Goal: Task Accomplishment & Management: Manage account settings

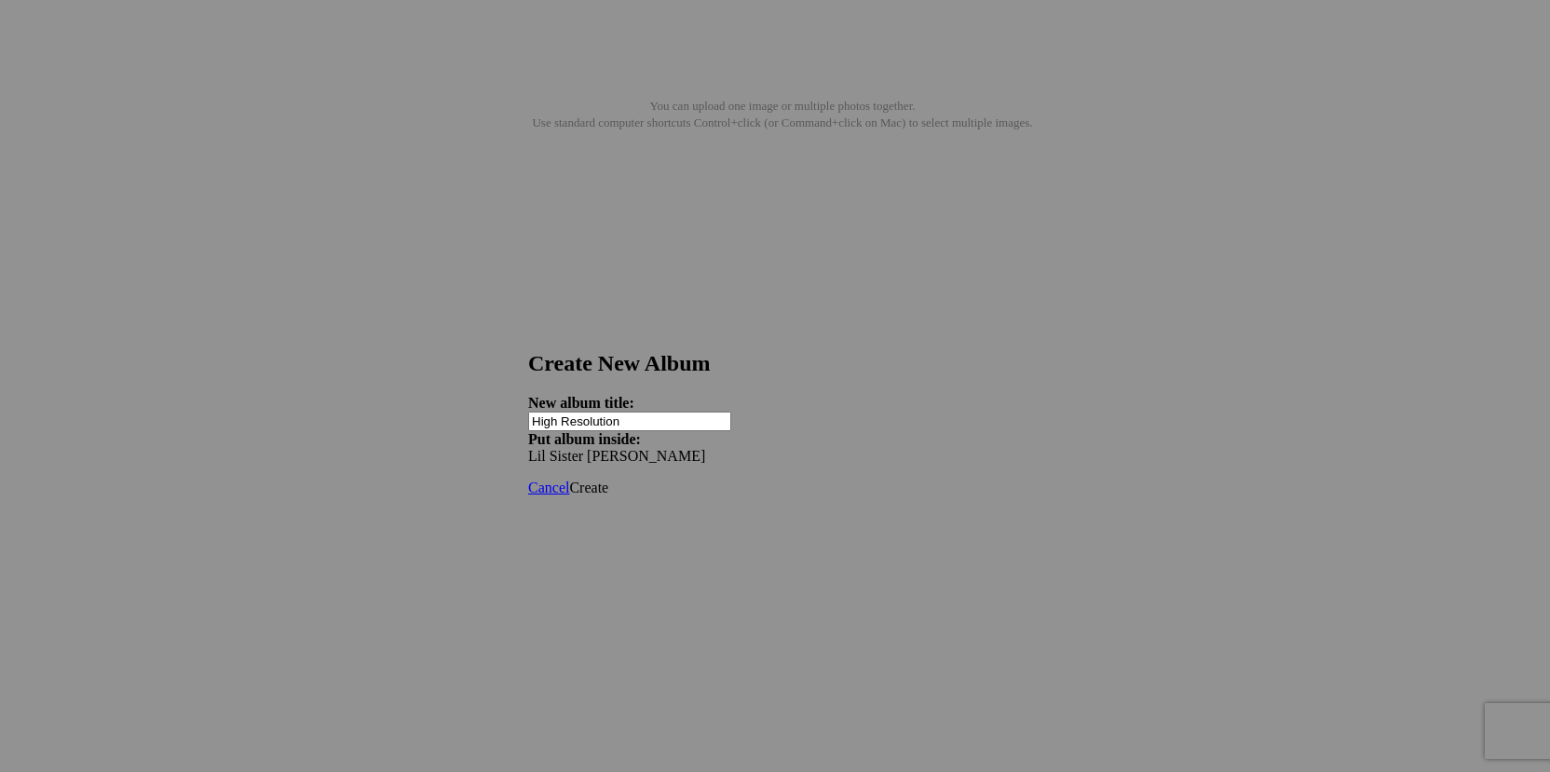
type input "High Resolution"
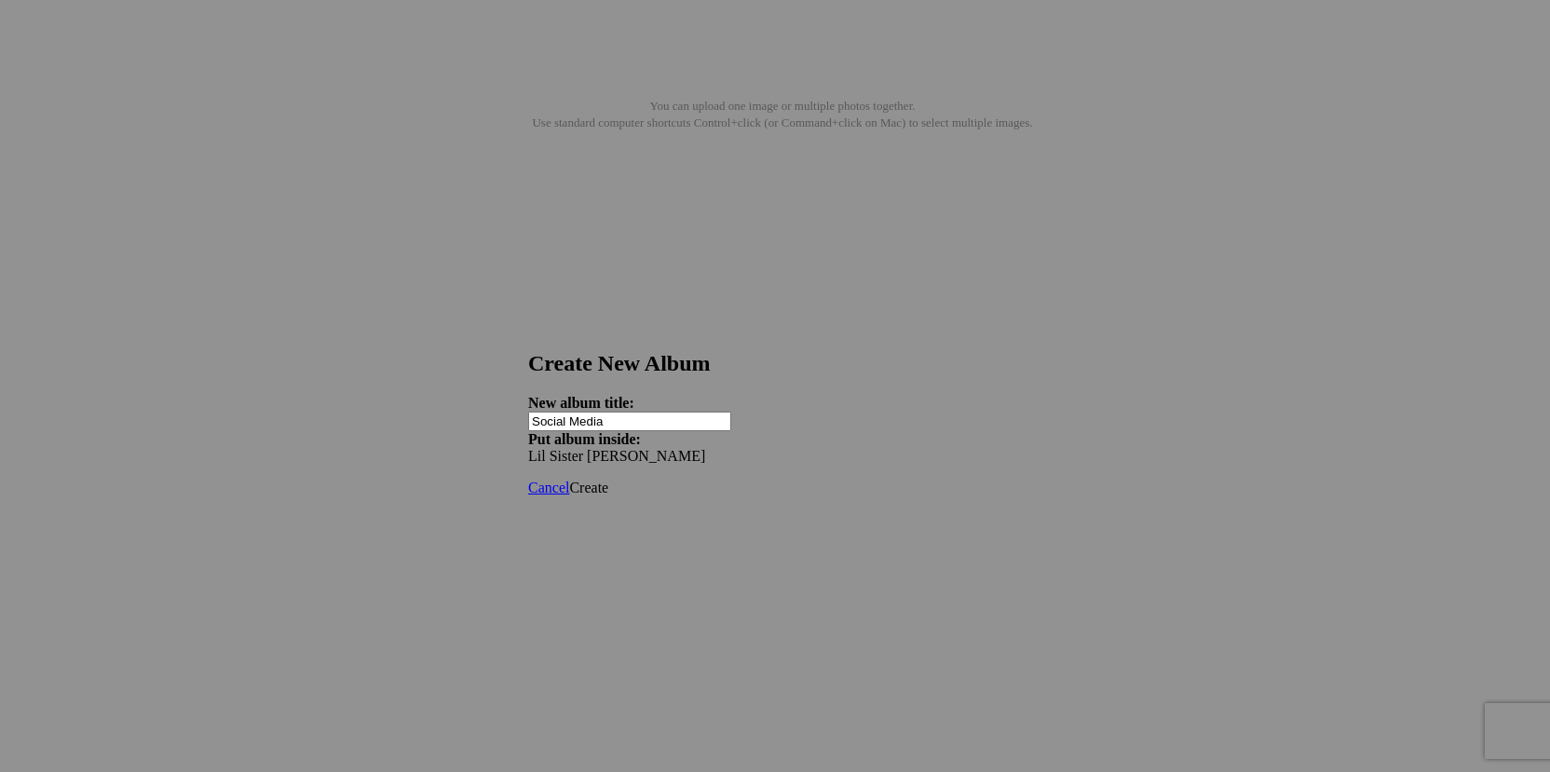
type input "Social Media"
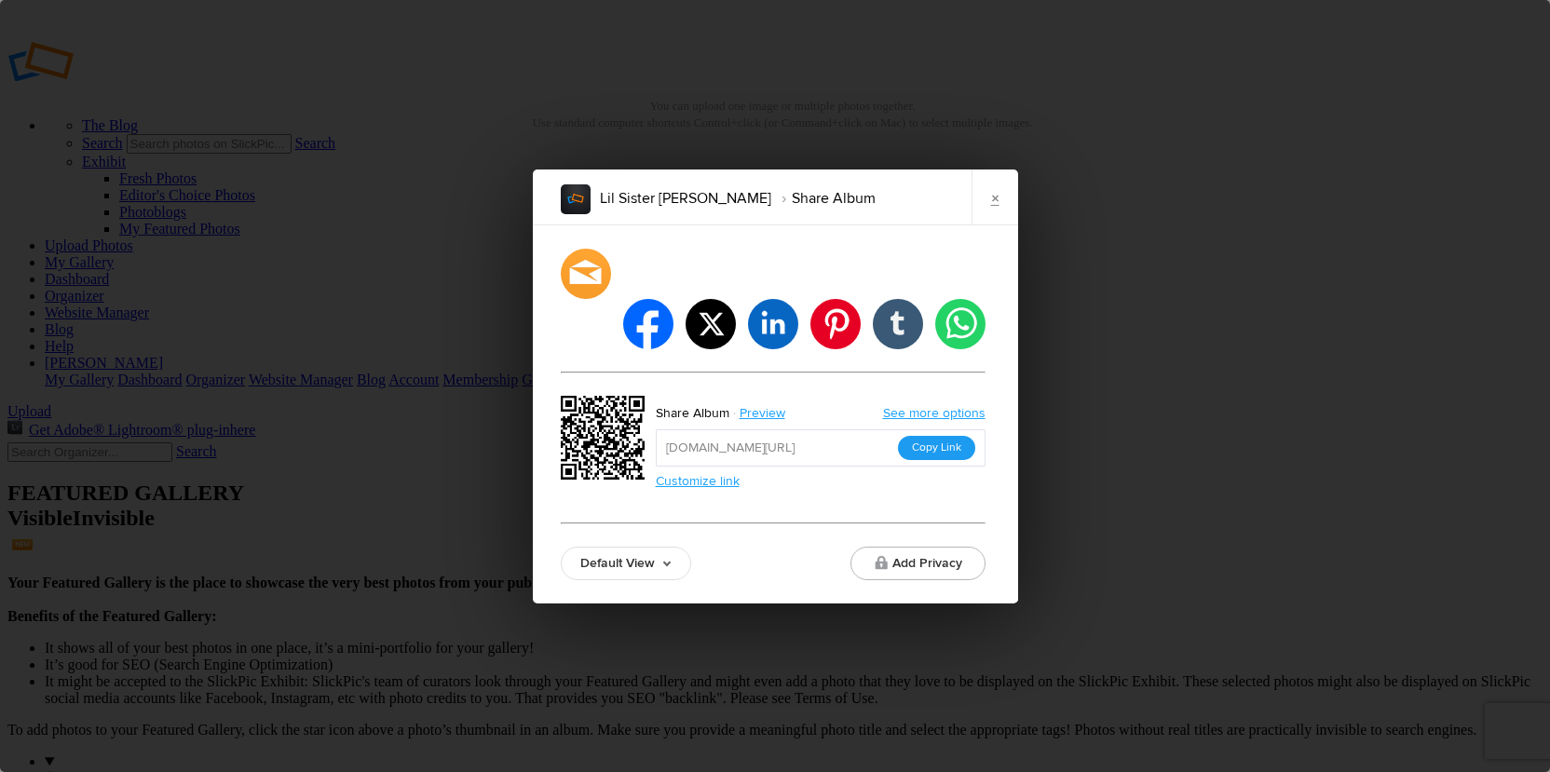
click at [955, 436] on button "Copy Link" at bounding box center [936, 448] width 77 height 24
